Goal: Information Seeking & Learning: Learn about a topic

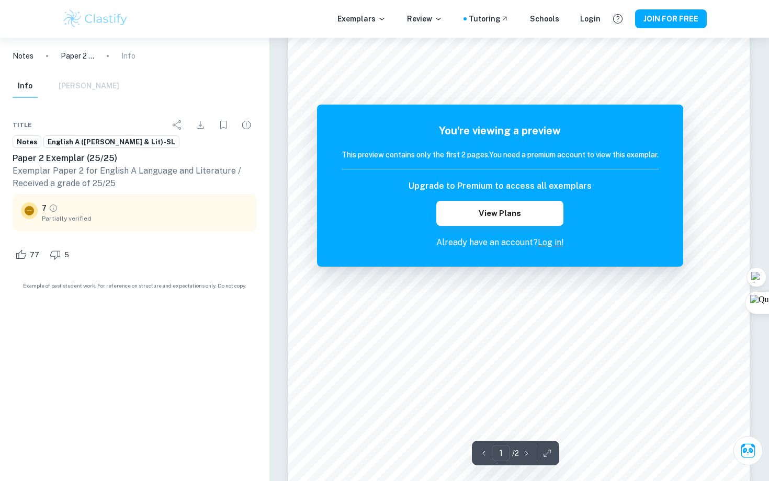
scroll to position [73, 0]
click at [551, 244] on link "Log in!" at bounding box center [550, 242] width 26 height 10
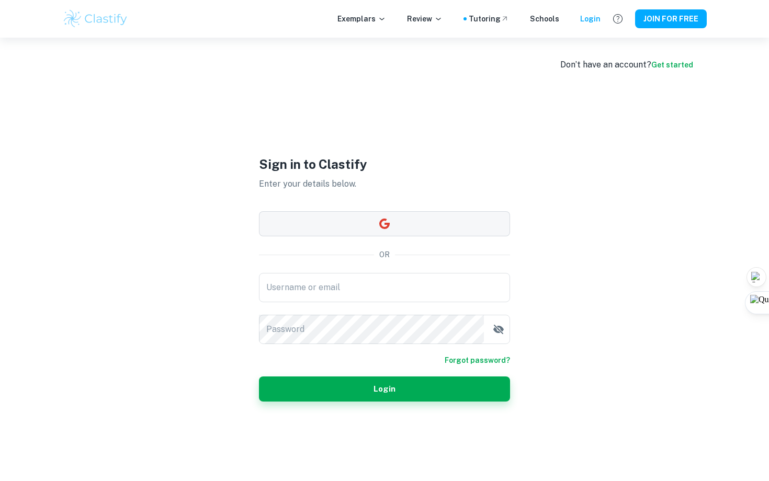
click at [430, 228] on button "button" at bounding box center [384, 223] width 251 height 25
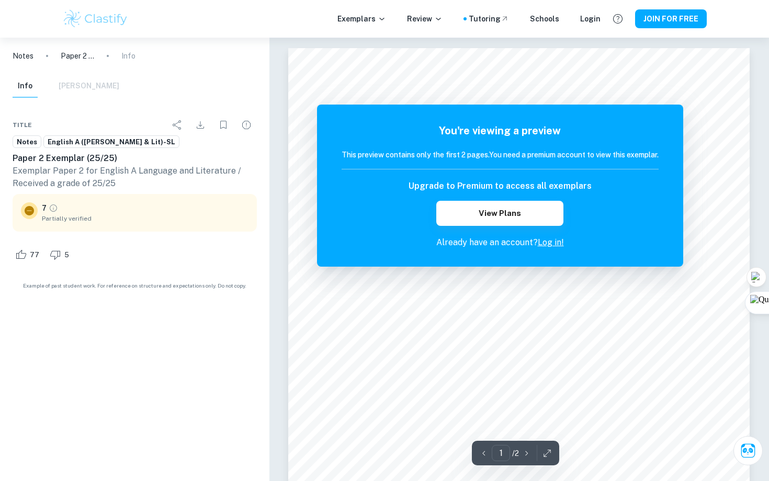
click at [553, 242] on link "Log in!" at bounding box center [550, 242] width 26 height 10
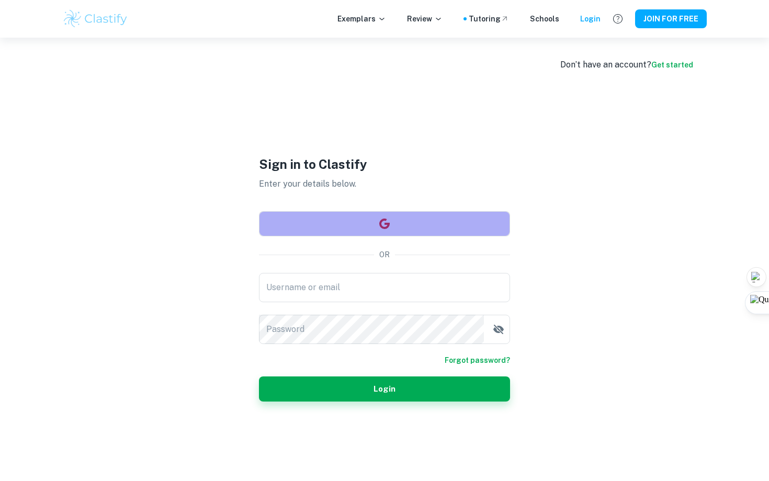
click at [431, 226] on button "button" at bounding box center [384, 223] width 251 height 25
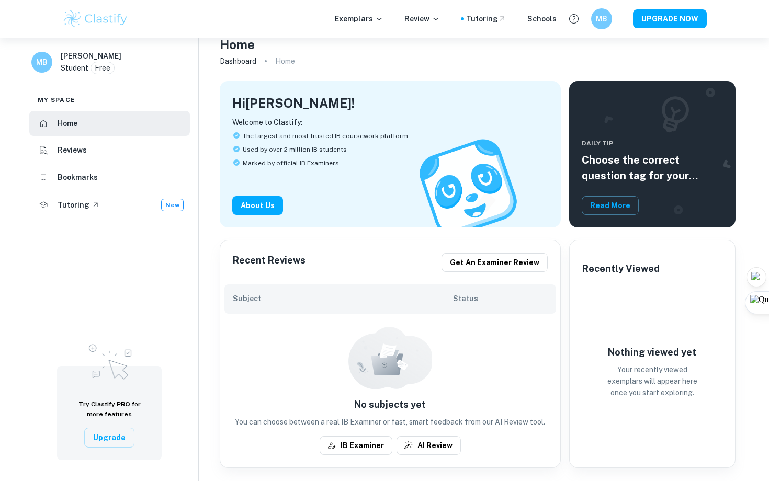
scroll to position [16, 0]
click at [356, 19] on p "Exemplars" at bounding box center [359, 19] width 49 height 12
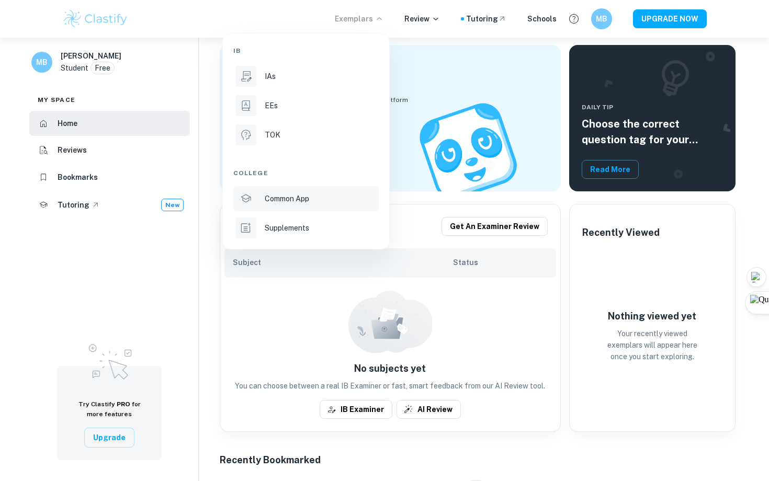
scroll to position [0, 0]
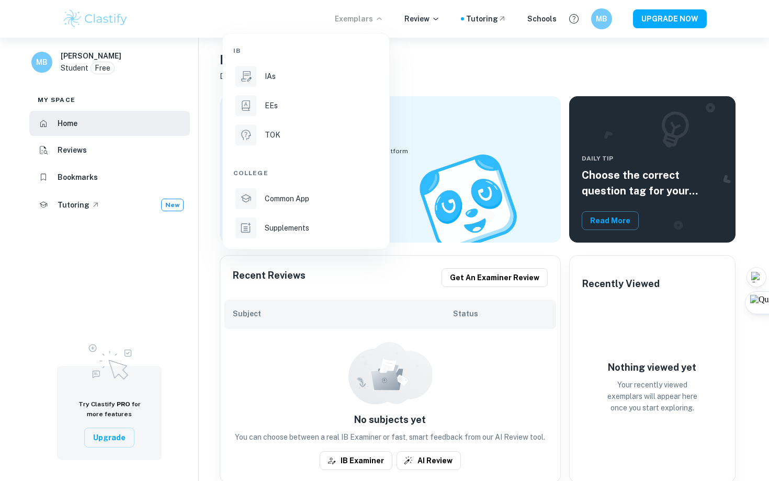
click at [132, 258] on div at bounding box center [384, 240] width 769 height 481
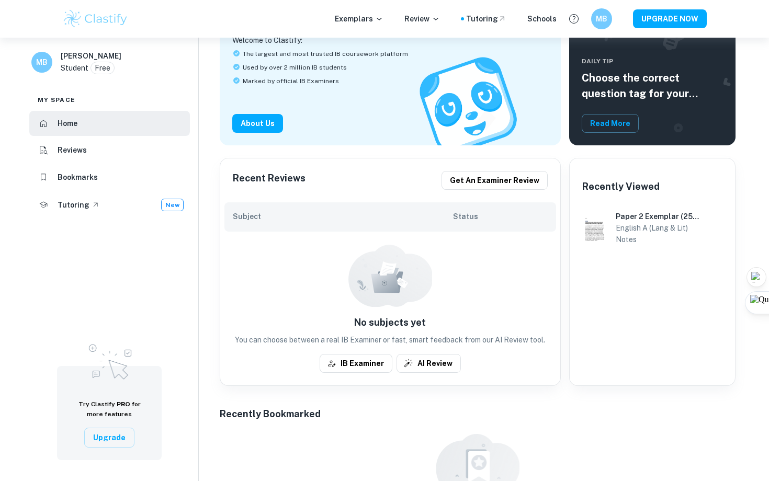
scroll to position [107, 0]
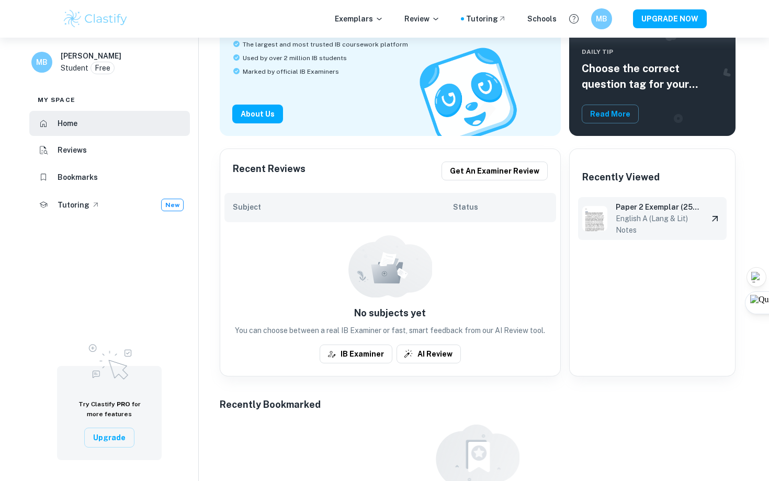
click at [620, 207] on h6 "Paper 2 Exemplar (25/25)" at bounding box center [657, 207] width 84 height 12
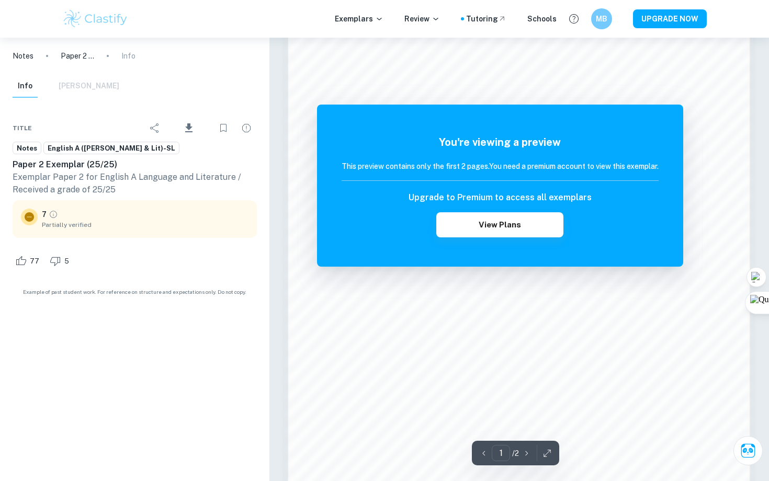
scroll to position [857, 0]
click at [82, 60] on p "Paper 2 Exemplar (25/25)" at bounding box center [77, 56] width 33 height 12
click at [91, 85] on div "Info Mark Scheme" at bounding box center [66, 86] width 107 height 23
click at [129, 54] on p "Info" at bounding box center [128, 56] width 14 height 12
